Goal: Task Accomplishment & Management: Use online tool/utility

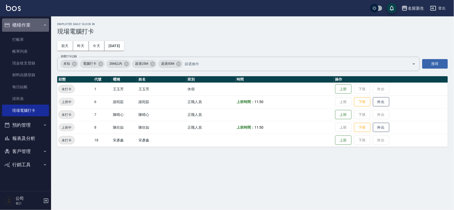
click at [20, 24] on button "櫃檯作業" at bounding box center [25, 24] width 47 height 13
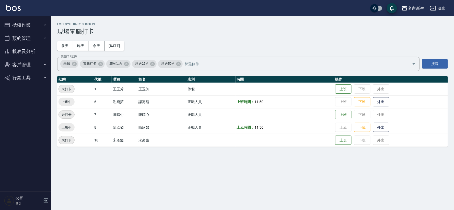
click at [29, 63] on button "客戶管理" at bounding box center [25, 64] width 47 height 13
click at [24, 79] on link "客戶列表" at bounding box center [25, 79] width 47 height 12
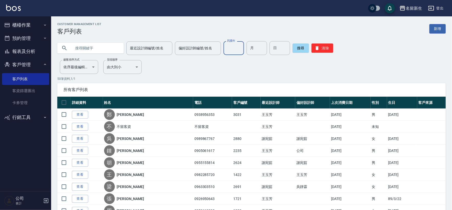
click at [227, 51] on input "民國年" at bounding box center [233, 48] width 20 height 14
type input "90"
type input "07"
type input "13"
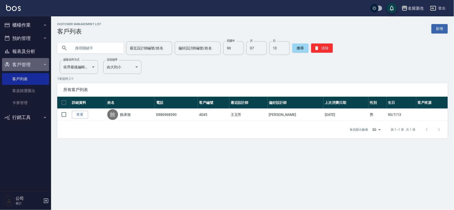
click at [16, 62] on button "客戶管理" at bounding box center [25, 64] width 47 height 13
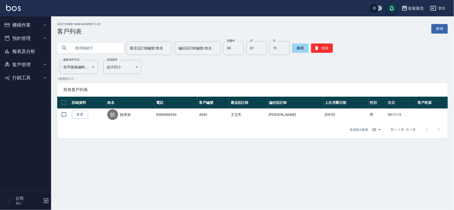
click at [30, 49] on button "報表及分析" at bounding box center [25, 51] width 47 height 13
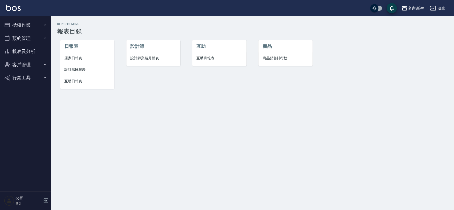
click at [149, 60] on span "設計師業績月報表" at bounding box center [154, 57] width 46 height 5
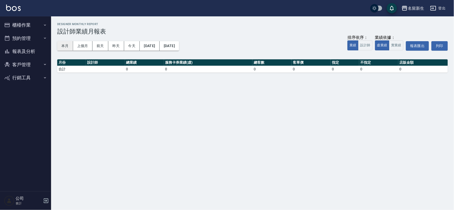
click at [63, 43] on button "本月" at bounding box center [65, 45] width 16 height 9
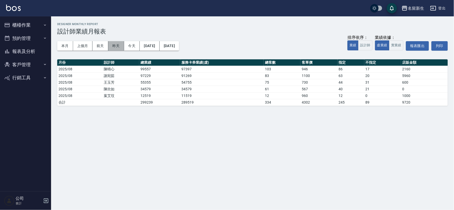
click at [117, 45] on button "昨天" at bounding box center [116, 45] width 16 height 9
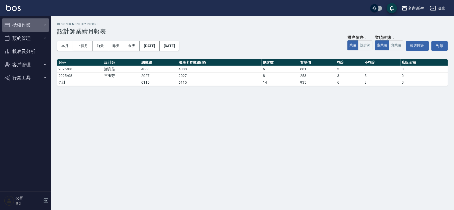
click at [31, 21] on button "櫃檯作業" at bounding box center [25, 24] width 47 height 13
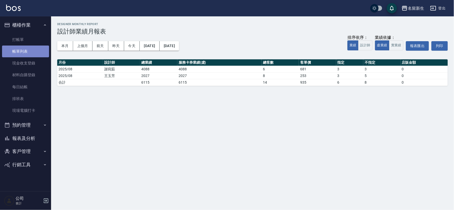
click at [29, 48] on link "帳單列表" at bounding box center [25, 51] width 47 height 12
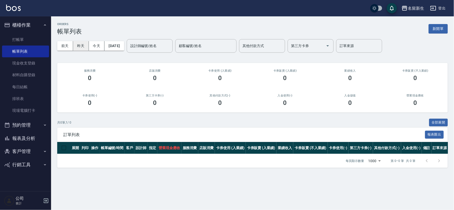
click at [83, 49] on button "昨天" at bounding box center [81, 45] width 16 height 9
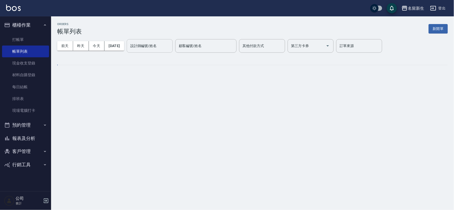
click at [167, 46] on input "設計師編號/姓名" at bounding box center [149, 45] width 41 height 9
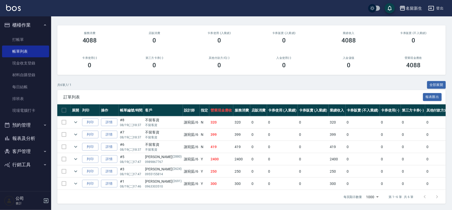
scroll to position [42, 0]
type input "謝宛茹-6"
click at [12, 24] on button "櫃檯作業" at bounding box center [25, 24] width 47 height 13
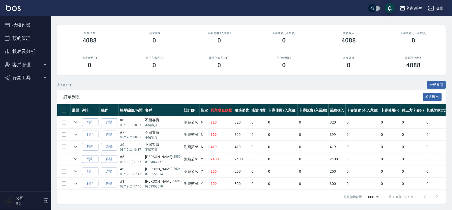
click at [19, 54] on button "報表及分析" at bounding box center [25, 51] width 47 height 13
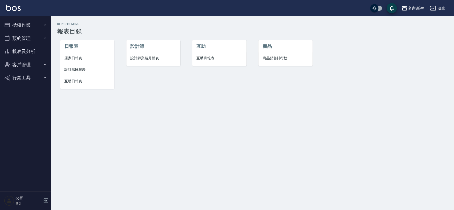
click at [154, 58] on span "設計師業績月報表" at bounding box center [154, 57] width 46 height 5
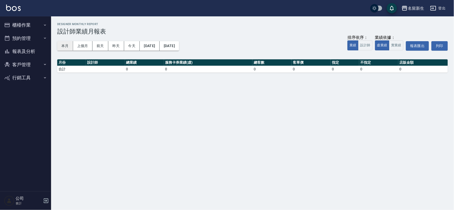
click at [70, 47] on button "本月" at bounding box center [65, 45] width 16 height 9
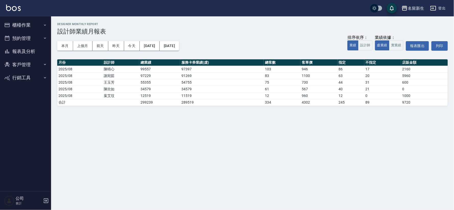
click at [22, 63] on button "客戶管理" at bounding box center [25, 64] width 47 height 13
click at [31, 81] on link "客戶列表" at bounding box center [25, 79] width 47 height 12
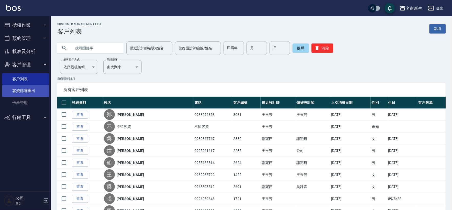
click at [25, 90] on link "客資篩選匯出" at bounding box center [25, 91] width 47 height 12
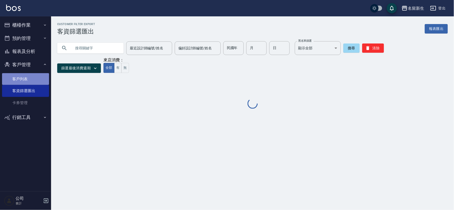
click at [29, 77] on link "客戶列表" at bounding box center [25, 79] width 47 height 12
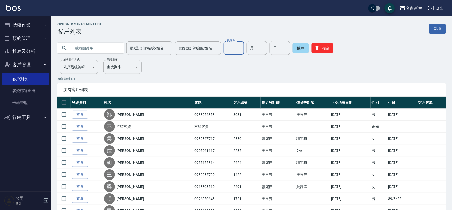
click at [234, 47] on input "民國年" at bounding box center [233, 48] width 20 height 14
type input "80"
click at [254, 45] on input "1" at bounding box center [256, 48] width 20 height 14
type input "10"
type input "12"
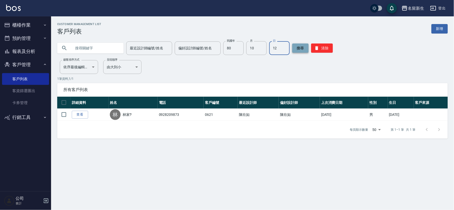
click at [303, 49] on button "搜尋" at bounding box center [300, 47] width 16 height 9
click at [301, 51] on button "搜尋" at bounding box center [300, 47] width 16 height 9
click at [318, 51] on button "清除" at bounding box center [322, 47] width 22 height 9
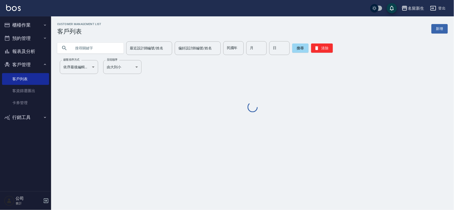
click at [80, 45] on input "text" at bounding box center [96, 48] width 48 height 14
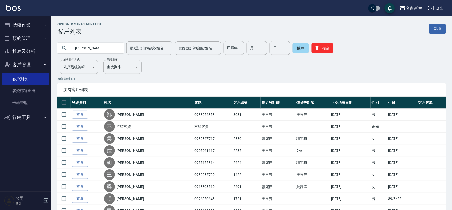
type input "[PERSON_NAME]"
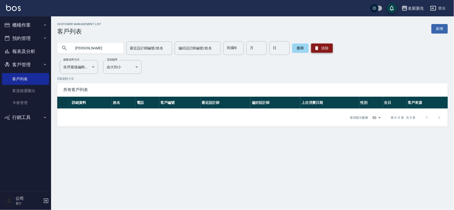
click at [320, 45] on button "清除" at bounding box center [322, 47] width 22 height 9
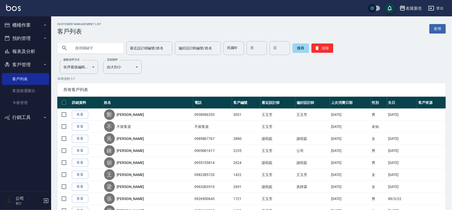
click at [100, 45] on input "text" at bounding box center [96, 48] width 48 height 14
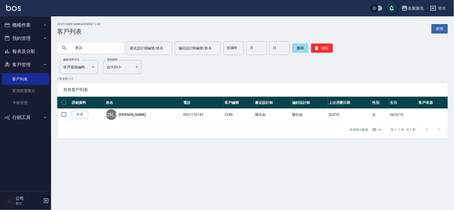
type input "[PERSON_NAME]"
type input "陽"
type input "[PERSON_NAME]"
click at [100, 45] on input "[PERSON_NAME]" at bounding box center [96, 48] width 48 height 14
